Goal: Information Seeking & Learning: Learn about a topic

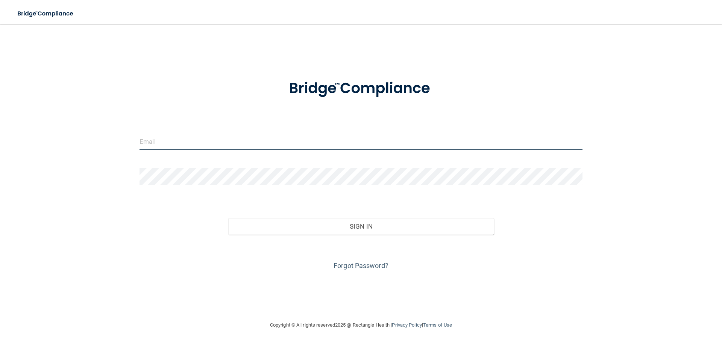
click at [145, 144] on input "email" at bounding box center [360, 141] width 443 height 17
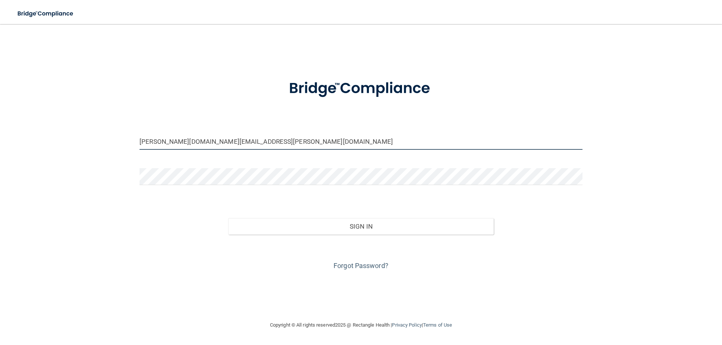
type input "[PERSON_NAME][DOMAIN_NAME][EMAIL_ADDRESS][PERSON_NAME][DOMAIN_NAME]"
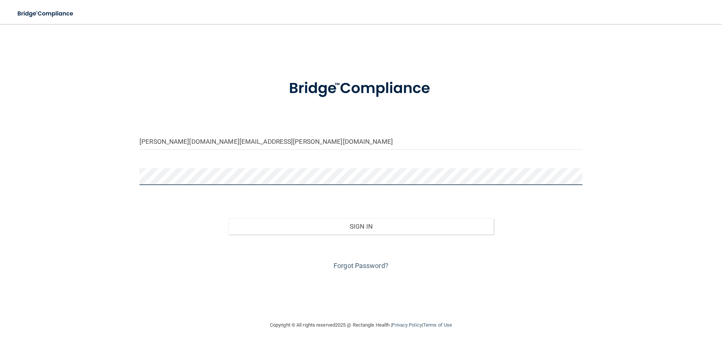
click at [228, 218] on button "Sign In" at bounding box center [361, 226] width 266 height 17
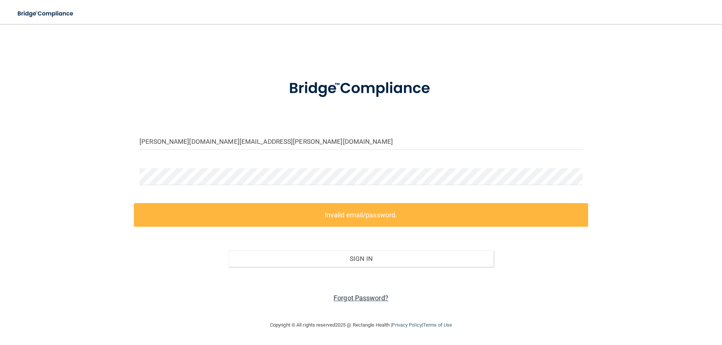
click at [366, 295] on link "Forgot Password?" at bounding box center [360, 298] width 55 height 8
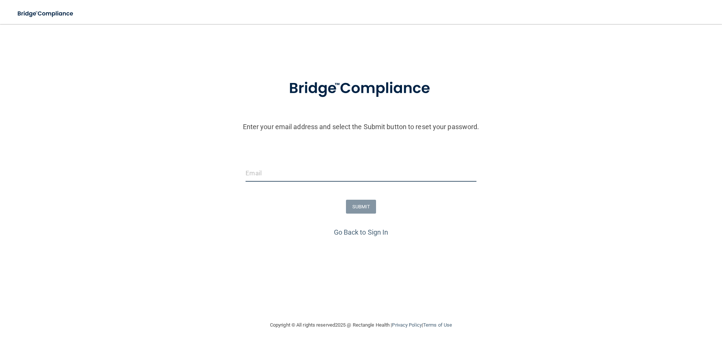
click at [291, 173] on input "email" at bounding box center [360, 173] width 230 height 17
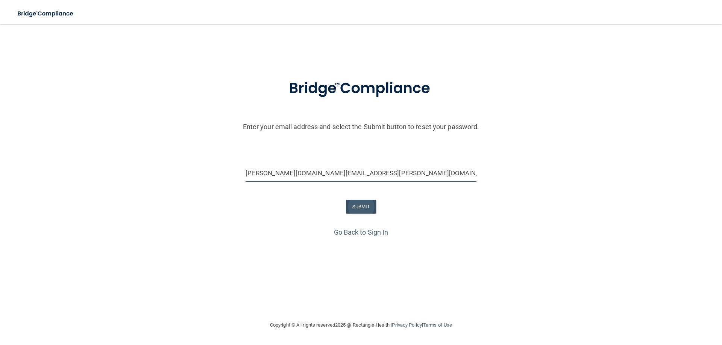
type input "[PERSON_NAME][DOMAIN_NAME][EMAIL_ADDRESS][PERSON_NAME][DOMAIN_NAME]"
click at [347, 205] on button "SUBMIT" at bounding box center [361, 207] width 30 height 14
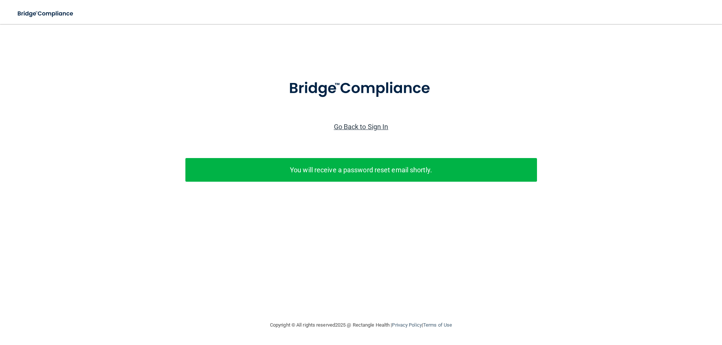
click at [381, 127] on link "Go Back to Sign In" at bounding box center [361, 127] width 55 height 8
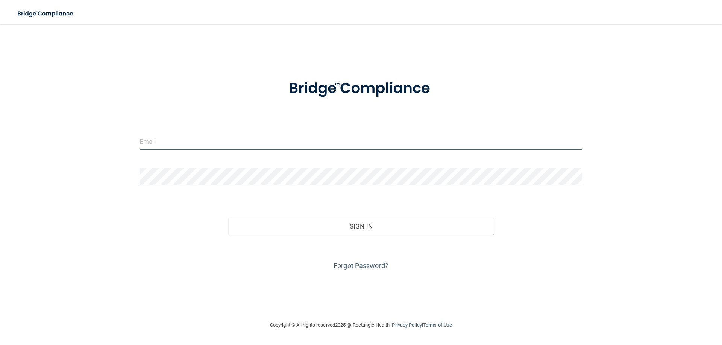
click at [290, 141] on input "email" at bounding box center [360, 141] width 443 height 17
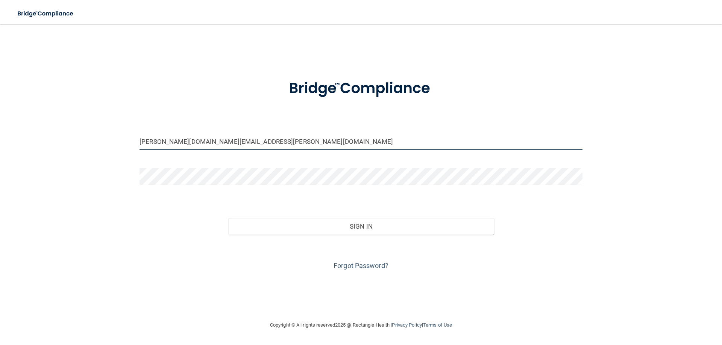
type input "[PERSON_NAME][DOMAIN_NAME][EMAIL_ADDRESS][PERSON_NAME][DOMAIN_NAME]"
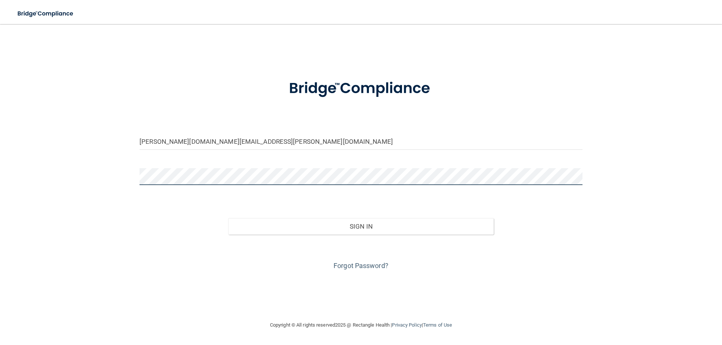
click at [228, 218] on button "Sign In" at bounding box center [361, 226] width 266 height 17
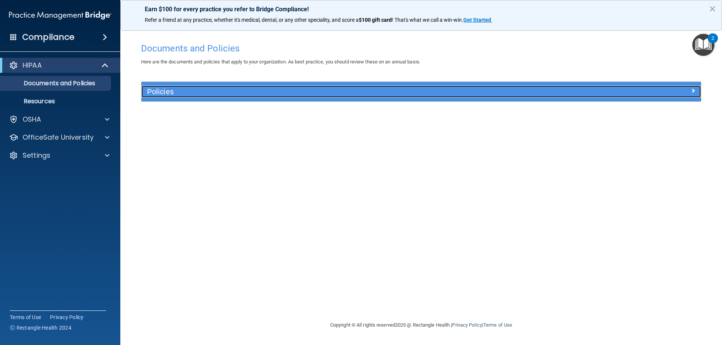
click at [155, 94] on h5 "Policies" at bounding box center [351, 92] width 408 height 8
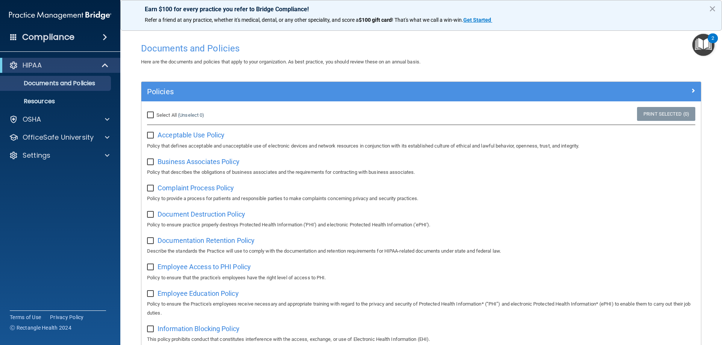
click at [153, 113] on input "Select All (Unselect 0) Unselect All" at bounding box center [151, 115] width 9 height 6
checkbox input "true"
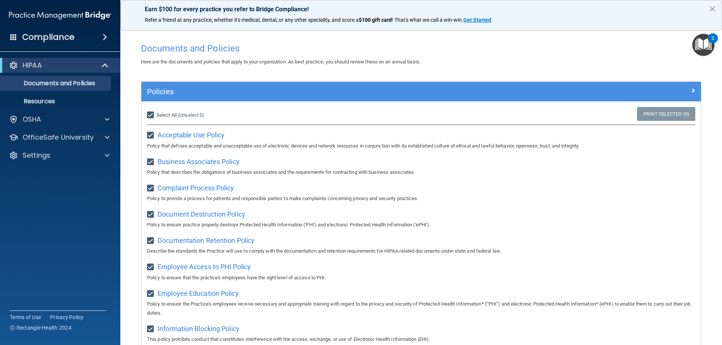
checkbox input "true"
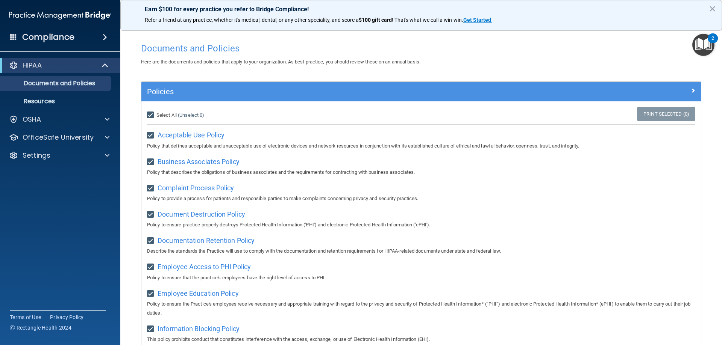
checkbox input "true"
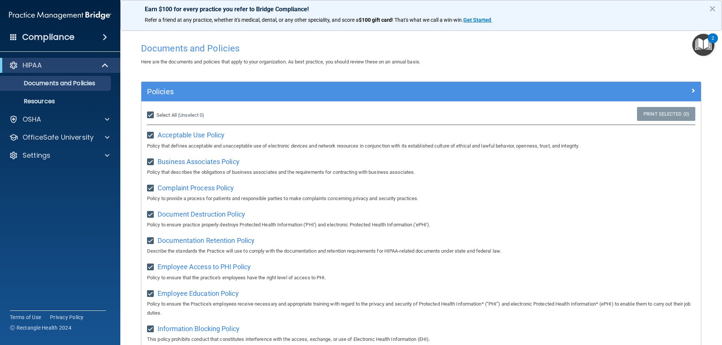
checkbox input "true"
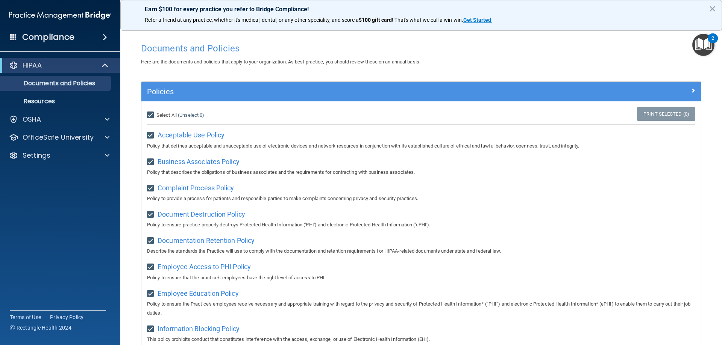
checkbox input "true"
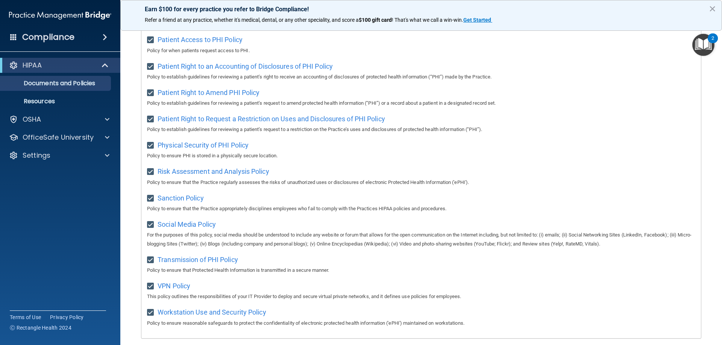
scroll to position [409, 0]
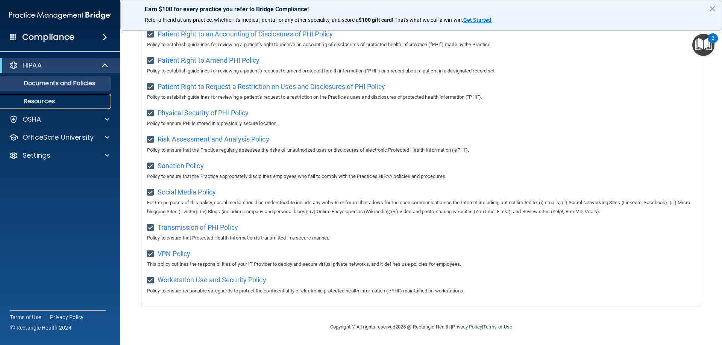
click at [29, 98] on p "Resources" at bounding box center [56, 102] width 103 height 8
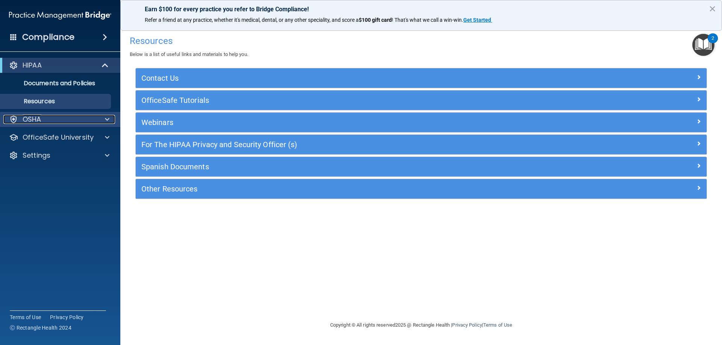
click at [23, 120] on p "OSHA" at bounding box center [32, 119] width 19 height 9
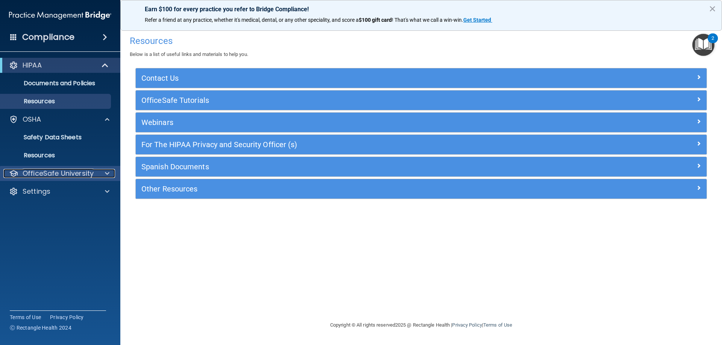
click at [64, 173] on p "OfficeSafe University" at bounding box center [58, 173] width 71 height 9
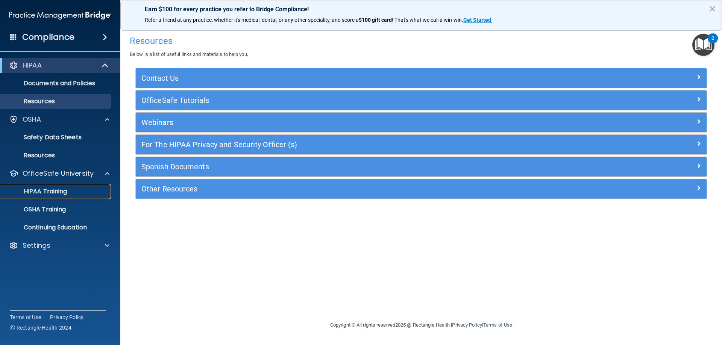
click at [70, 188] on div "HIPAA Training" at bounding box center [56, 192] width 103 height 8
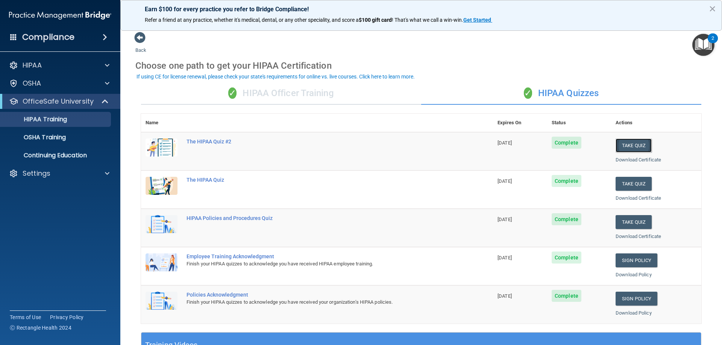
click at [627, 143] on button "Take Quiz" at bounding box center [633, 146] width 36 height 14
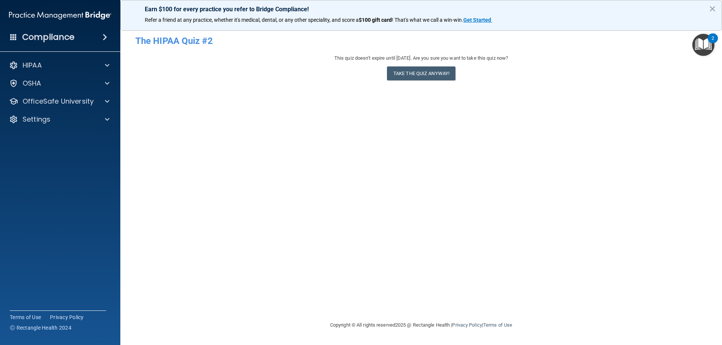
click at [710, 43] on div "2" at bounding box center [712, 38] width 10 height 10
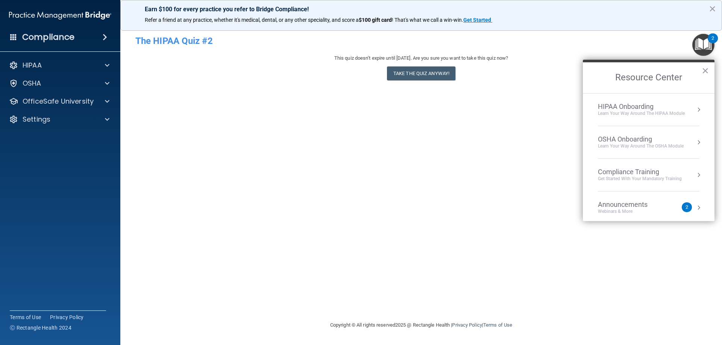
click at [710, 43] on div "2" at bounding box center [712, 38] width 10 height 10
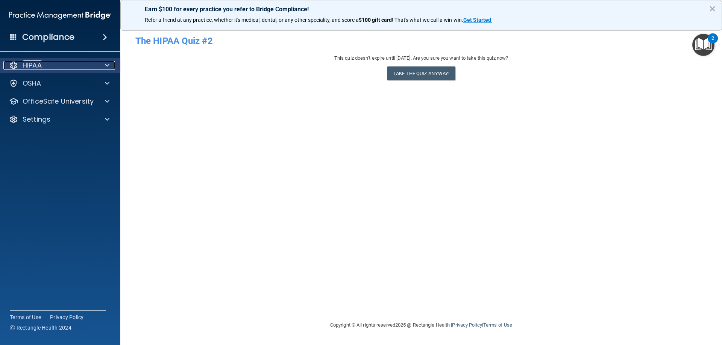
click at [32, 65] on p "HIPAA" at bounding box center [32, 65] width 19 height 9
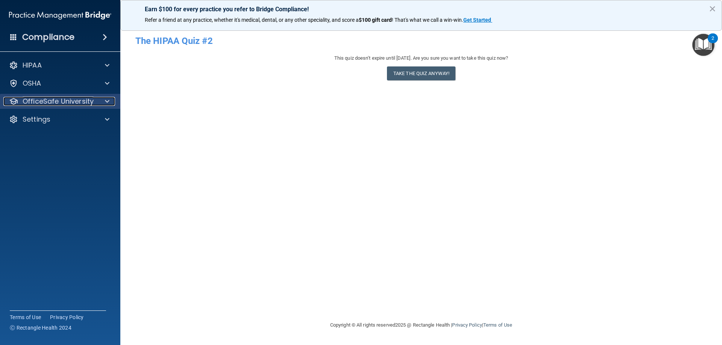
click at [39, 101] on p "OfficeSafe University" at bounding box center [58, 101] width 71 height 9
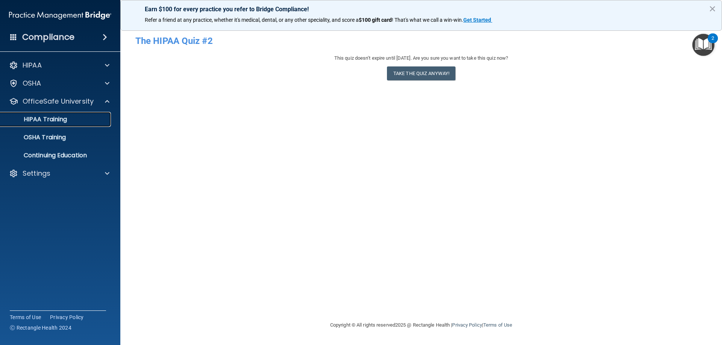
click at [48, 119] on p "HIPAA Training" at bounding box center [36, 120] width 62 height 8
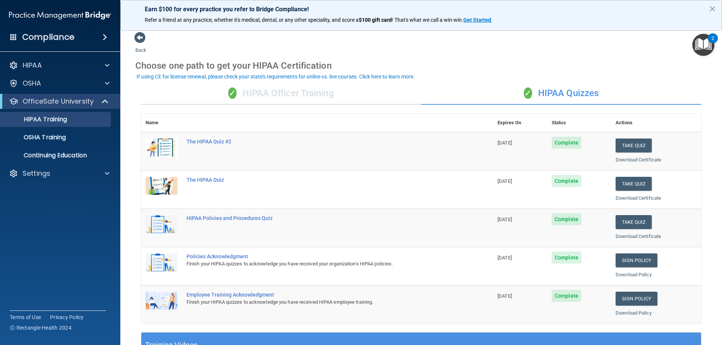
click at [315, 100] on div "✓ HIPAA Officer Training" at bounding box center [281, 93] width 280 height 23
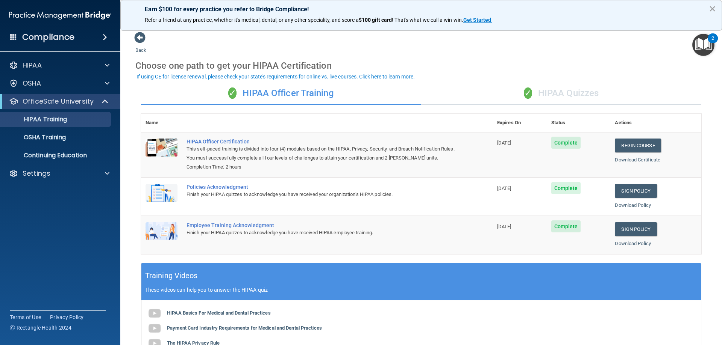
click at [712, 8] on button "×" at bounding box center [712, 9] width 7 height 12
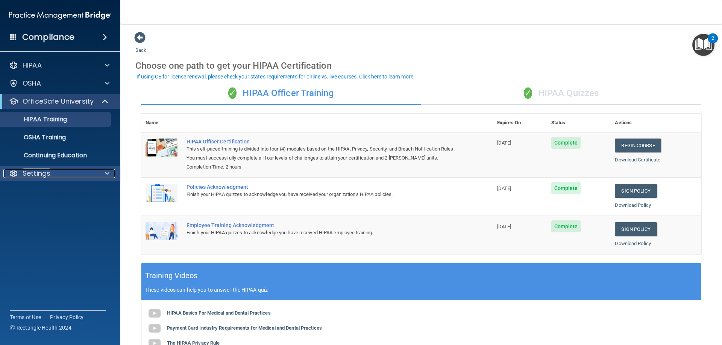
click at [42, 176] on p "Settings" at bounding box center [37, 173] width 28 height 9
